Goal: Complete Application Form: Complete application form

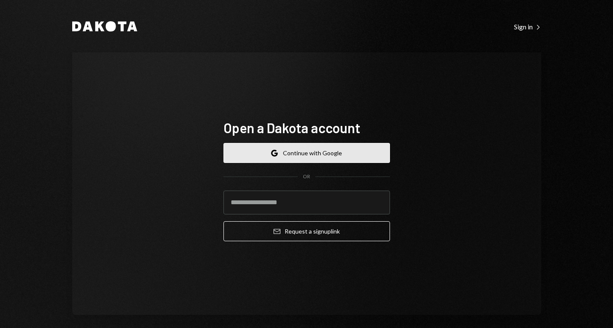
click at [336, 152] on button "Google Continue with Google" at bounding box center [307, 153] width 167 height 20
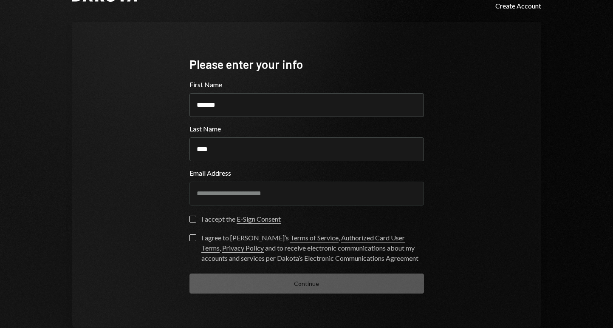
scroll to position [48, 0]
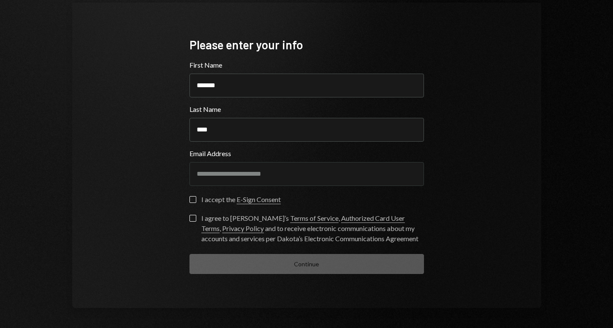
click at [190, 198] on button "I accept the E-Sign Consent" at bounding box center [193, 199] width 7 height 7
click at [190, 217] on button "I agree to [PERSON_NAME]’s Terms of Service , Authorized Card User Terms , Priv…" at bounding box center [193, 218] width 7 height 7
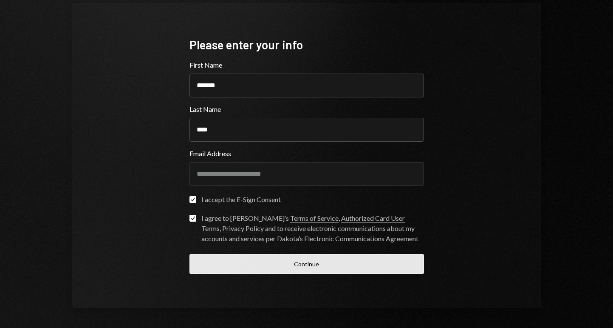
click at [314, 265] on button "Continue" at bounding box center [307, 264] width 235 height 20
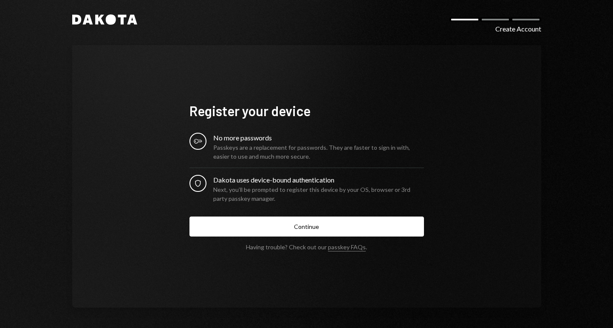
scroll to position [6, 0]
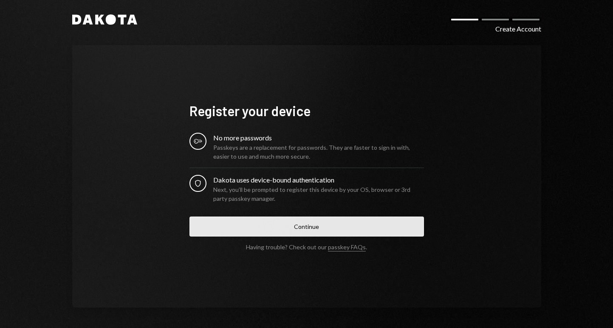
click at [362, 224] on button "Continue" at bounding box center [307, 226] width 235 height 20
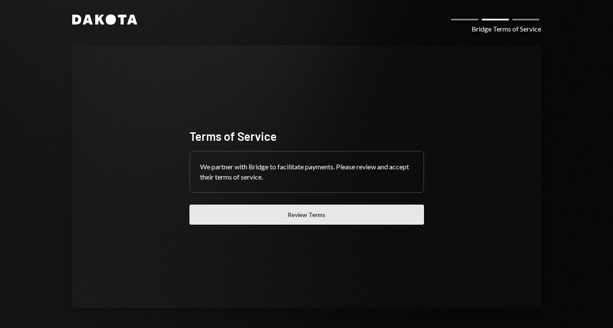
click at [349, 221] on button "Review Terms" at bounding box center [307, 214] width 235 height 20
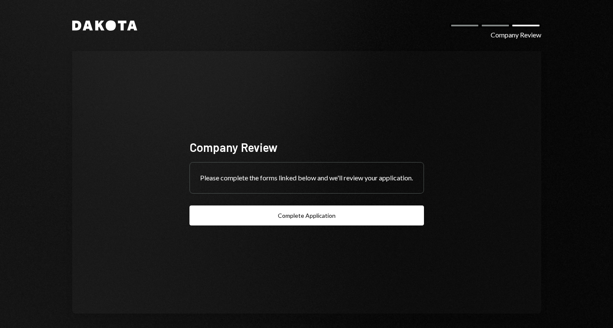
click at [312, 224] on button "Complete Application" at bounding box center [307, 215] width 235 height 20
